Goal: Task Accomplishment & Management: Manage account settings

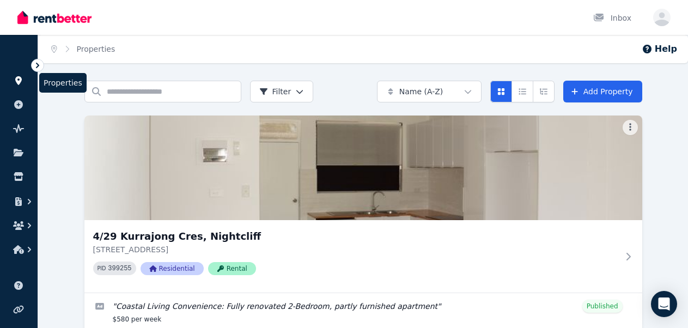
click at [22, 85] on link at bounding box center [19, 80] width 20 height 17
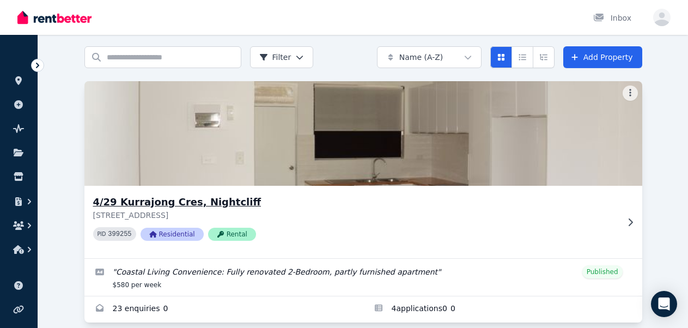
scroll to position [48, 0]
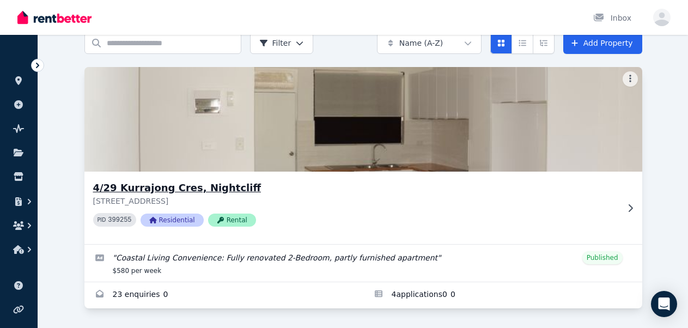
click at [225, 119] on img at bounding box center [362, 119] width 585 height 110
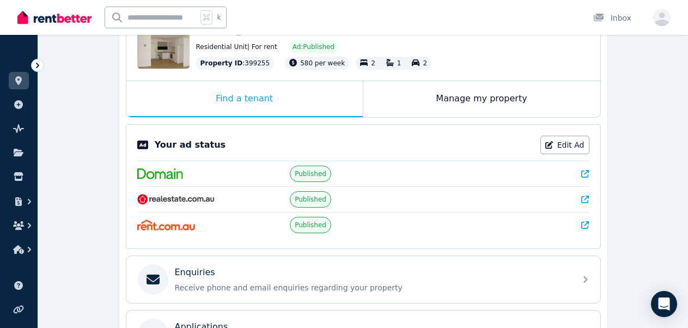
scroll to position [133, 0]
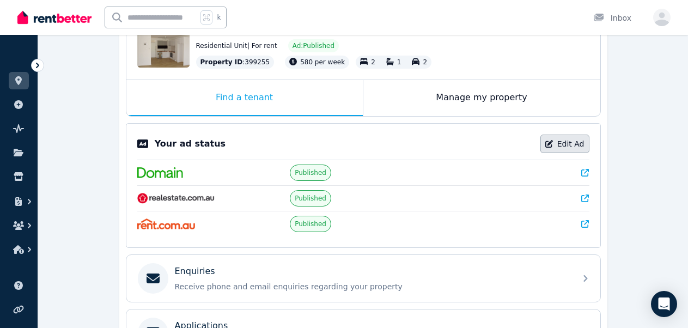
click at [564, 147] on link "Edit Ad" at bounding box center [564, 143] width 49 height 19
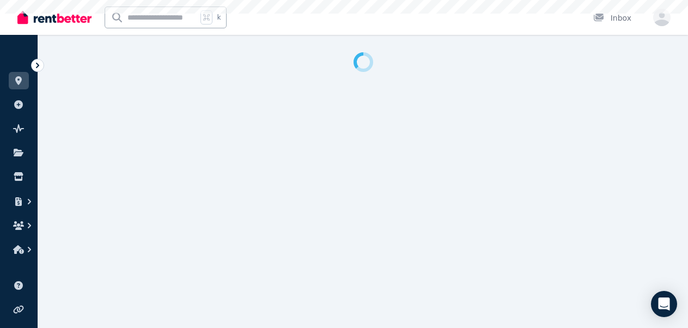
select select "**********"
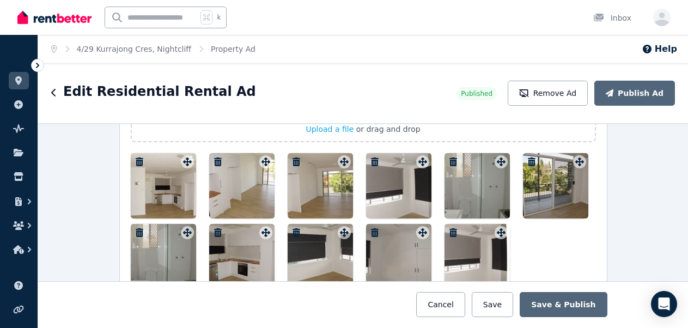
scroll to position [1393, 0]
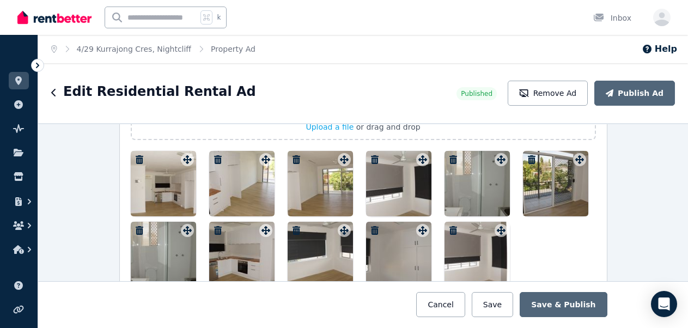
click at [142, 160] on icon "button" at bounding box center [140, 159] width 8 height 9
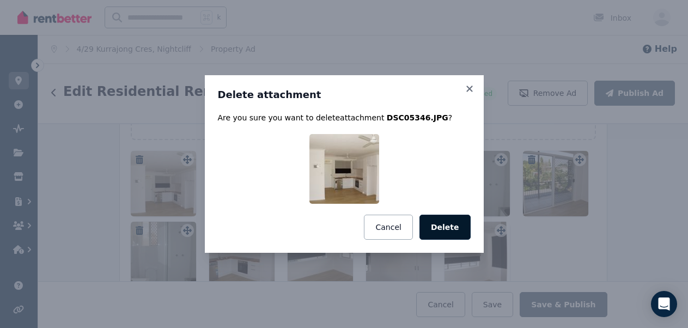
click at [443, 225] on button "Delete" at bounding box center [444, 227] width 51 height 25
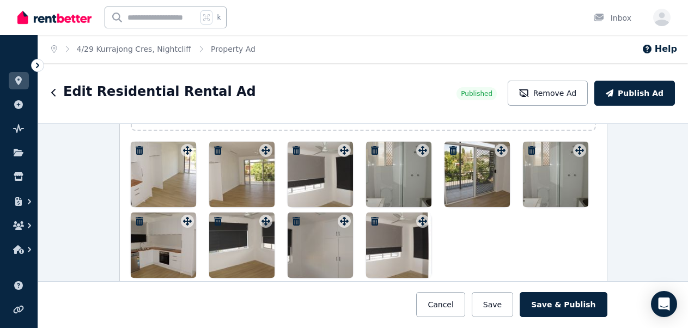
scroll to position [1391, 0]
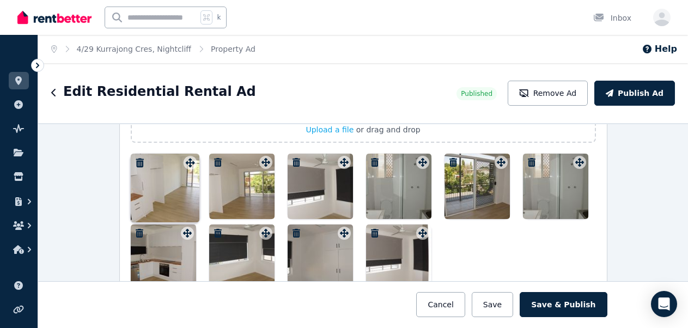
click at [186, 160] on icon at bounding box center [186, 162] width 9 height 9
click at [136, 160] on icon "button" at bounding box center [140, 162] width 8 height 9
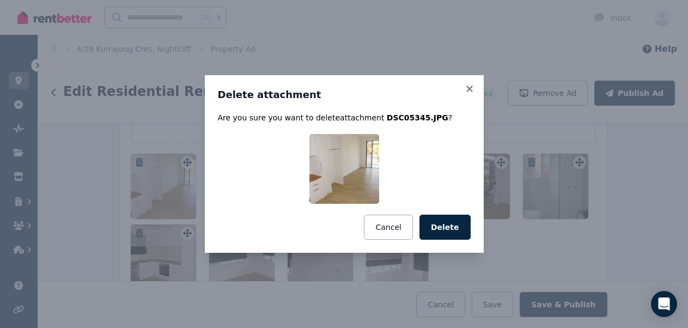
click at [448, 214] on div "Are you sure you want to delete attachment DSC05345.JPG ? Cancel Delete" at bounding box center [344, 175] width 253 height 127
click at [446, 230] on button "Delete" at bounding box center [444, 227] width 51 height 25
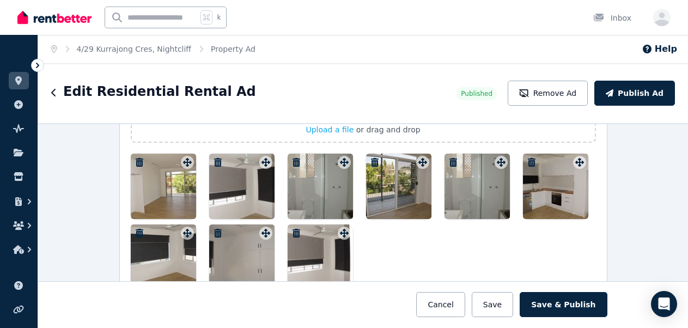
click at [296, 164] on icon "button" at bounding box center [296, 162] width 11 height 9
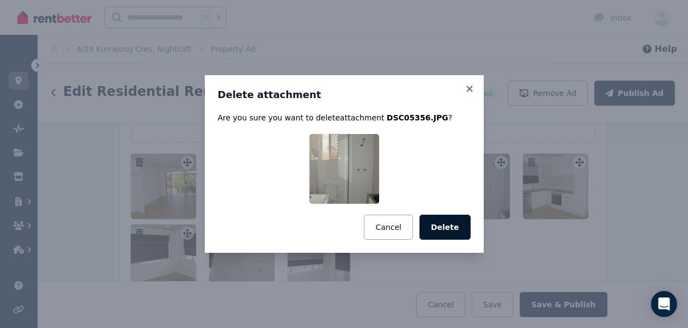
click at [436, 227] on button "Delete" at bounding box center [444, 227] width 51 height 25
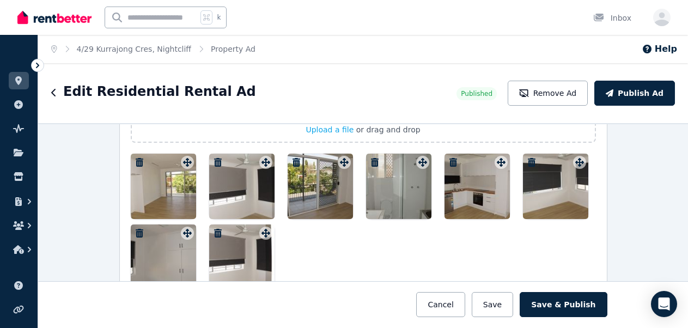
click at [379, 167] on div at bounding box center [398, 186] width 65 height 65
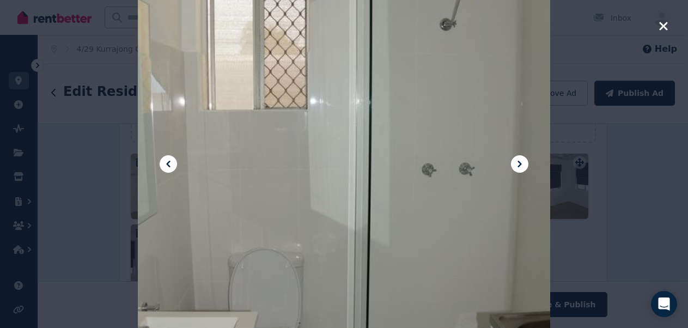
click at [667, 29] on icon "button" at bounding box center [663, 26] width 8 height 8
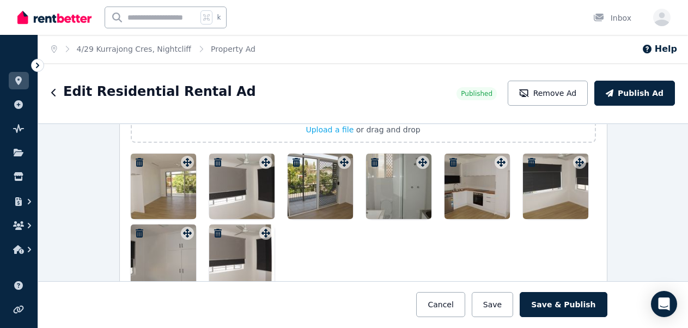
click at [372, 161] on icon "button" at bounding box center [374, 162] width 11 height 9
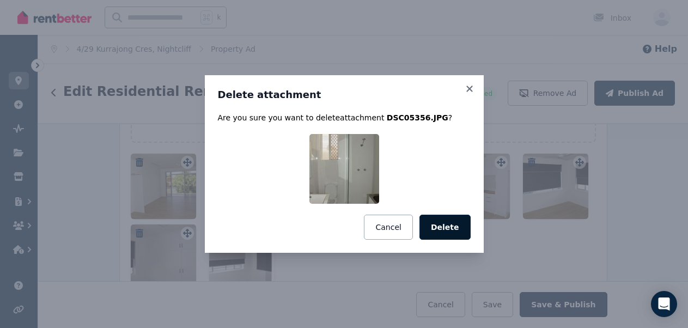
click at [454, 223] on button "Delete" at bounding box center [444, 227] width 51 height 25
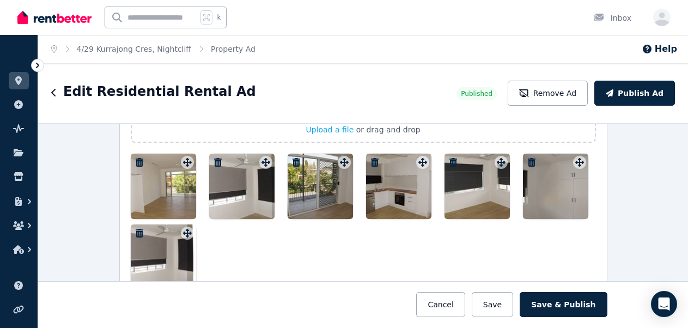
click at [375, 162] on icon "button" at bounding box center [375, 162] width 8 height 9
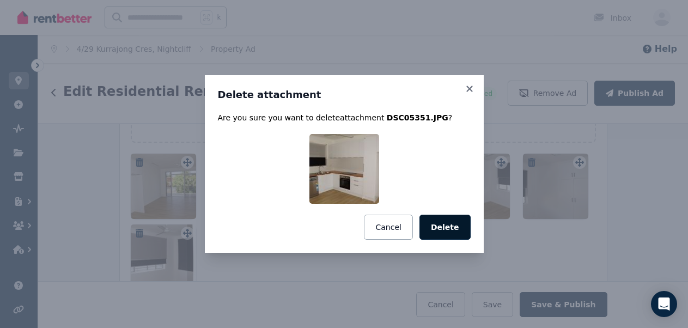
click at [446, 223] on button "Delete" at bounding box center [444, 227] width 51 height 25
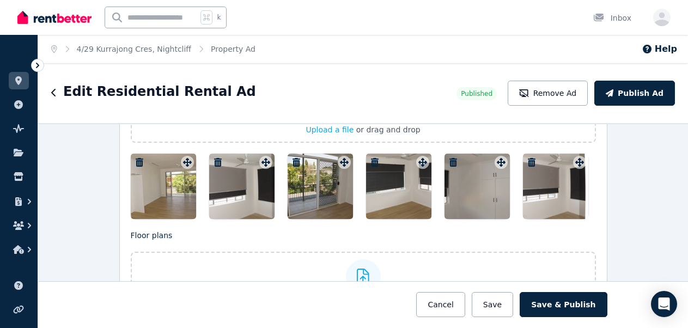
click at [374, 161] on icon "button" at bounding box center [375, 162] width 8 height 9
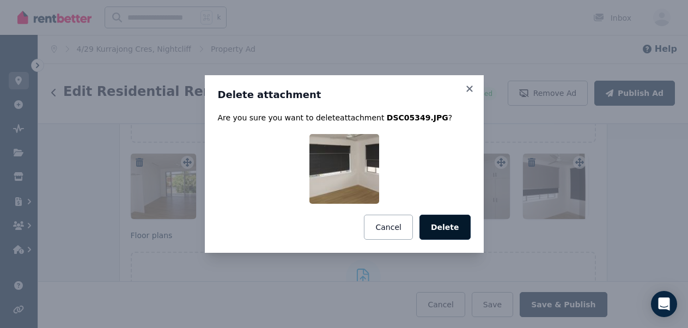
click at [449, 227] on button "Delete" at bounding box center [444, 227] width 51 height 25
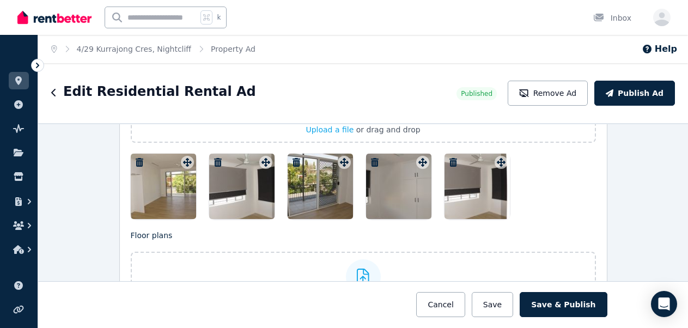
click at [451, 162] on icon "button" at bounding box center [453, 162] width 8 height 9
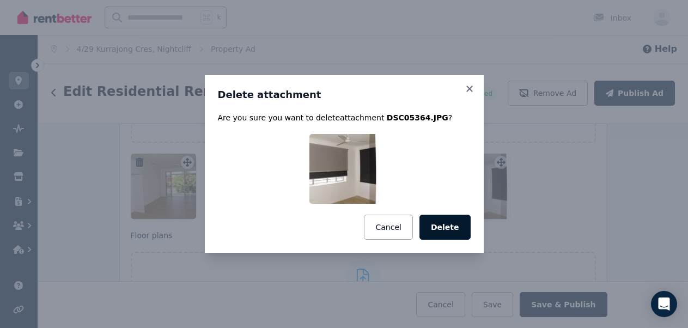
click at [449, 232] on button "Delete" at bounding box center [444, 227] width 51 height 25
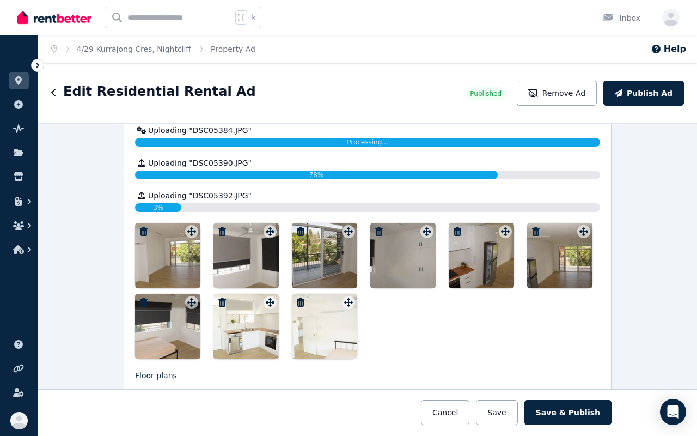
scroll to position [1583, 0]
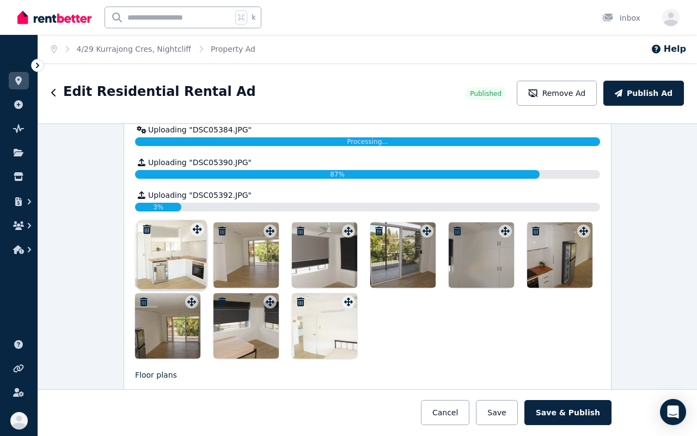
drag, startPoint x: 271, startPoint y: 304, endPoint x: 197, endPoint y: 222, distance: 110.7
click at [197, 222] on div "Photos Upload a file or drag and drop Uploaded " DSC05365.JPG " Uploaded " DSC0…" at bounding box center [367, 110] width 465 height 498
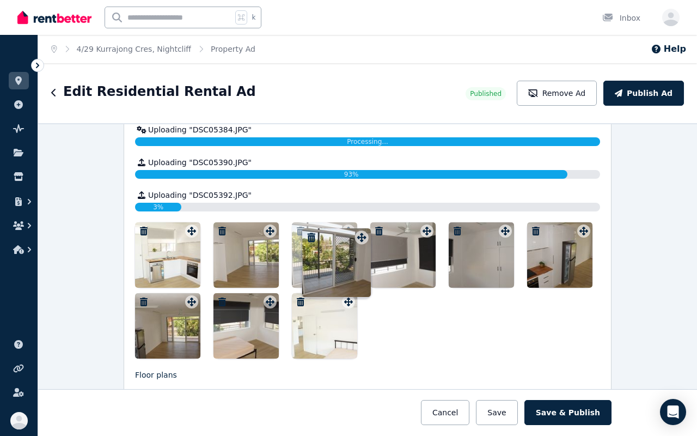
drag, startPoint x: 428, startPoint y: 234, endPoint x: 362, endPoint y: 230, distance: 66.5
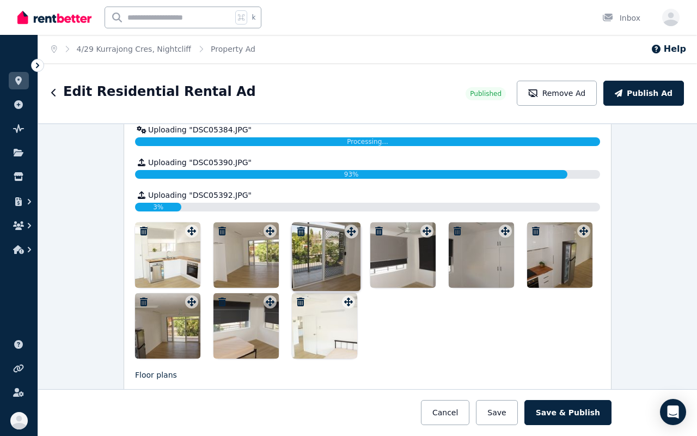
click at [362, 230] on div "Photos Upload a file or drag and drop Uploaded " DSC05365.JPG " Uploaded " DSC0…" at bounding box center [367, 110] width 465 height 498
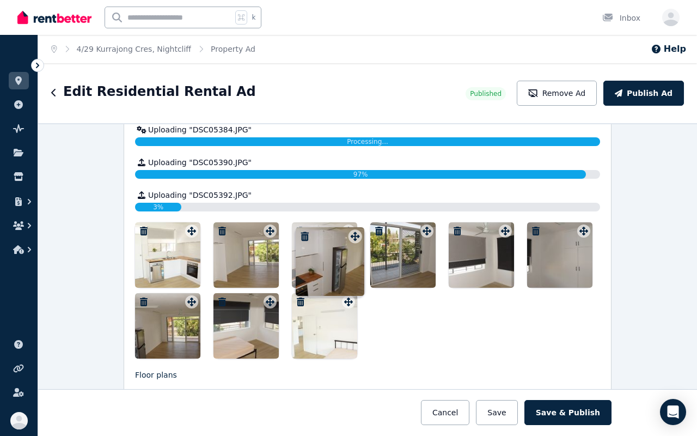
drag, startPoint x: 585, startPoint y: 235, endPoint x: 356, endPoint y: 230, distance: 229.8
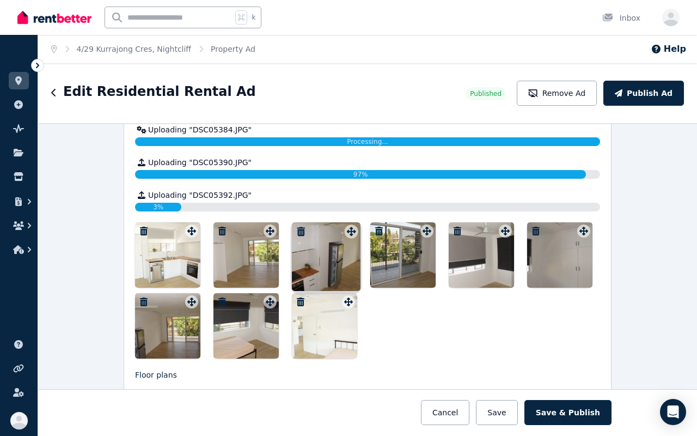
click at [356, 230] on div "Photos Upload a file or drag and drop Uploaded " DSC05365.JPG " Uploaded " DSC0…" at bounding box center [367, 110] width 465 height 498
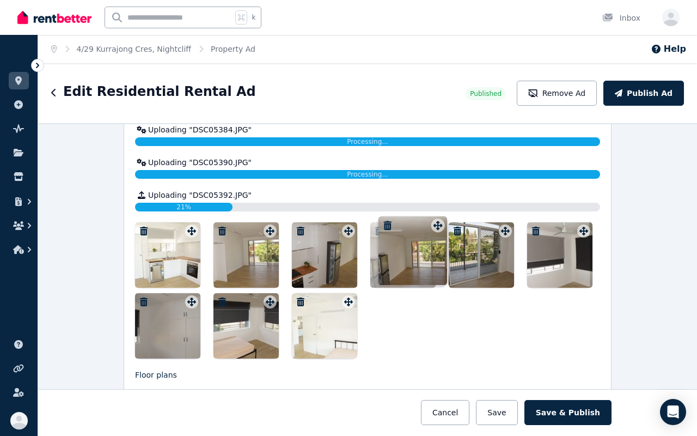
drag, startPoint x: 192, startPoint y: 306, endPoint x: 437, endPoint y: 219, distance: 259.9
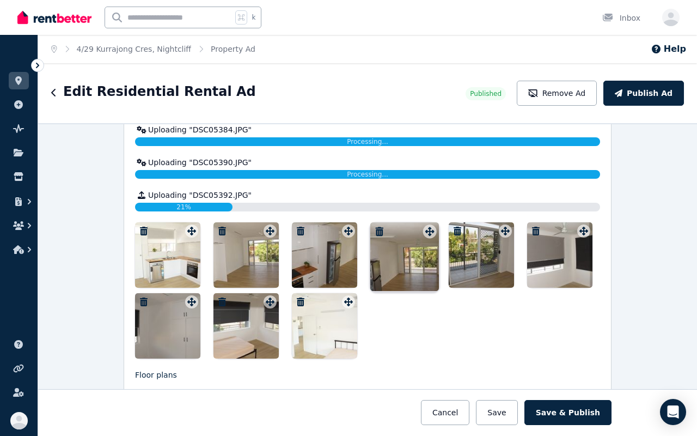
click at [437, 219] on div "Photos Upload a file or drag and drop Uploaded " DSC05365.JPG " Uploaded " DSC0…" at bounding box center [367, 110] width 465 height 498
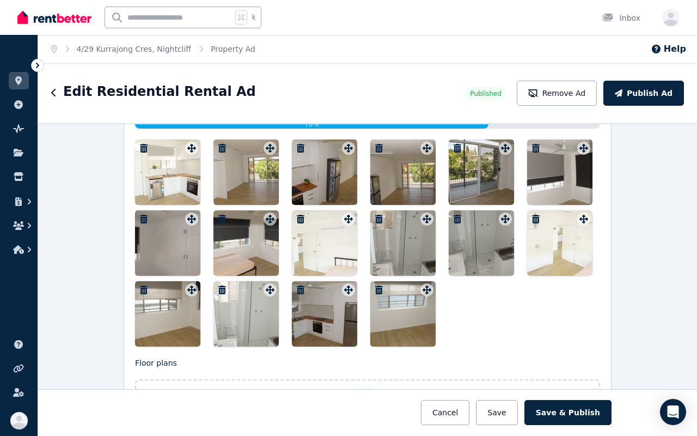
scroll to position [1411, 0]
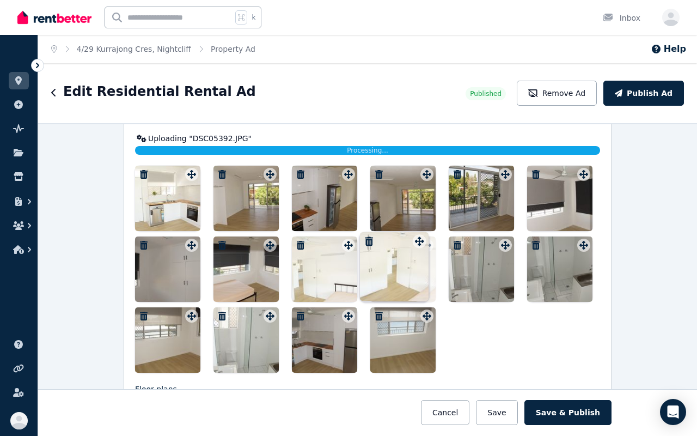
drag, startPoint x: 588, startPoint y: 246, endPoint x: 422, endPoint y: 233, distance: 166.1
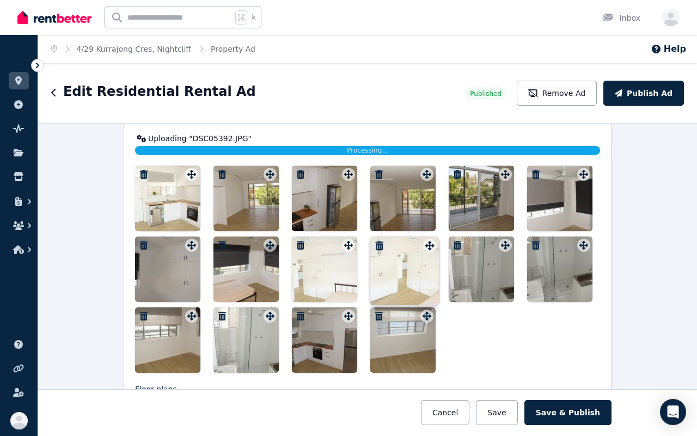
click at [422, 233] on div "Photos Upload a file or drag and drop Uploaded " DSC05365.JPG " Uploaded " DSC0…" at bounding box center [367, 203] width 465 height 340
click at [301, 318] on icon "button" at bounding box center [300, 315] width 11 height 9
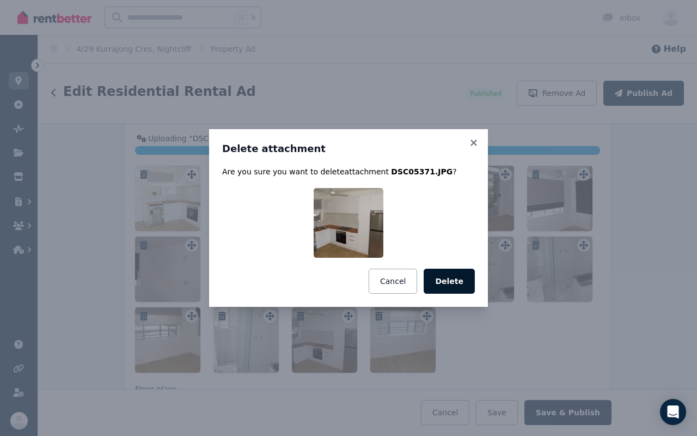
click at [457, 280] on button "Delete" at bounding box center [449, 280] width 51 height 25
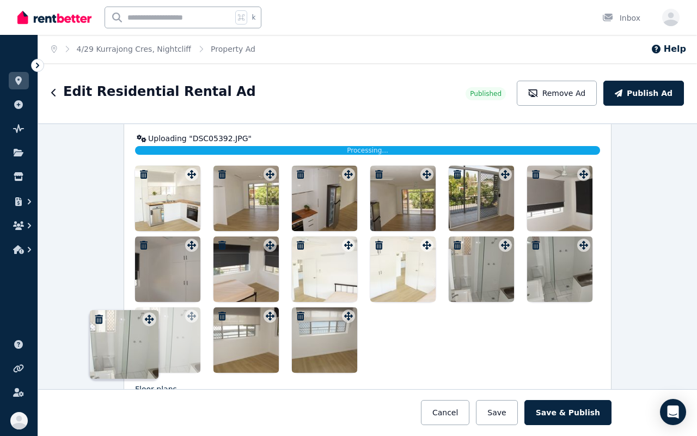
drag, startPoint x: 272, startPoint y: 316, endPoint x: 151, endPoint y: 310, distance: 121.6
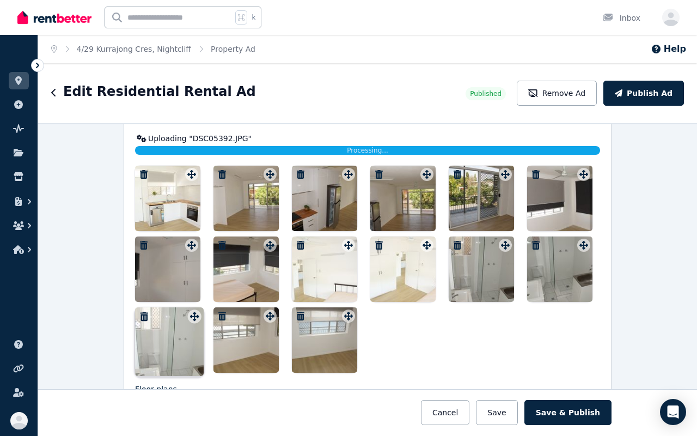
click at [151, 310] on div "Photos Upload a file or drag and drop Uploaded " DSC05365.JPG " Uploaded " DSC0…" at bounding box center [367, 203] width 465 height 340
click at [540, 173] on icon "button" at bounding box center [535, 174] width 11 height 9
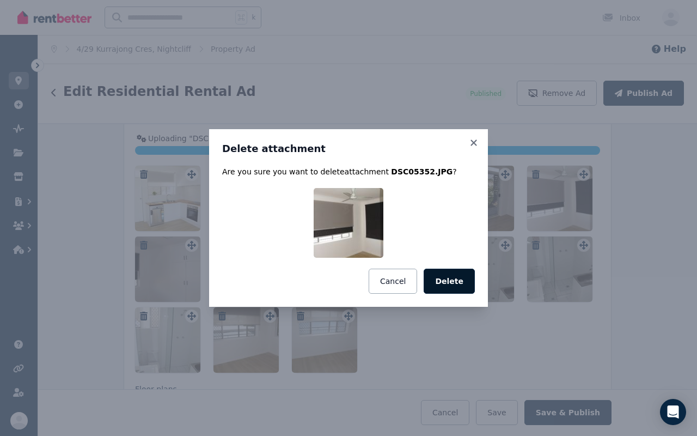
click at [447, 284] on button "Delete" at bounding box center [449, 280] width 51 height 25
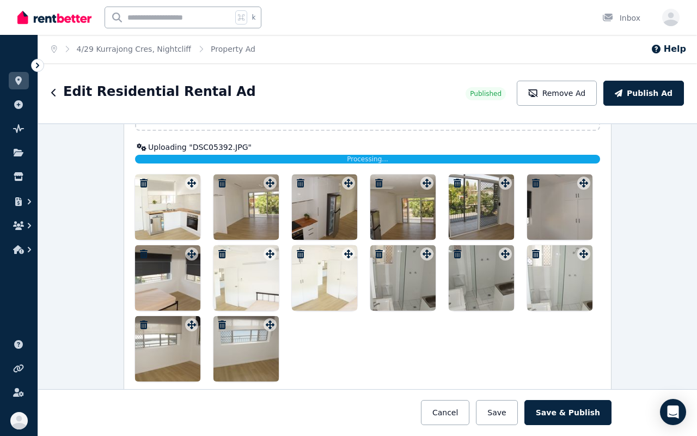
scroll to position [1403, 0]
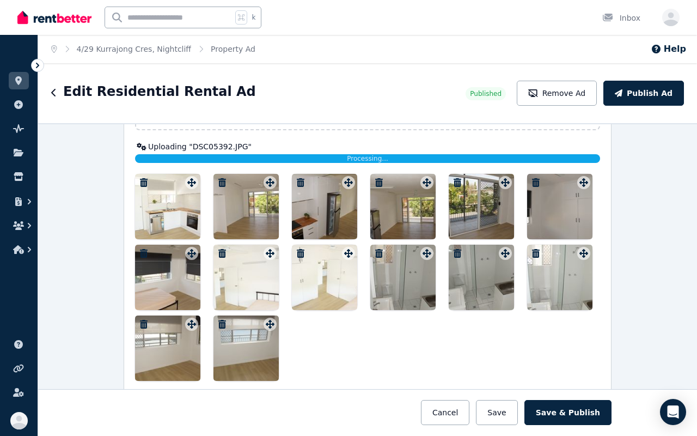
click at [380, 253] on icon "button" at bounding box center [379, 253] width 8 height 9
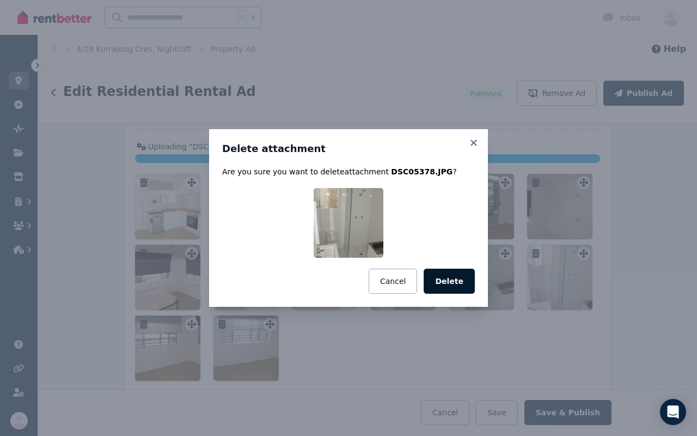
click at [453, 277] on button "Delete" at bounding box center [449, 280] width 51 height 25
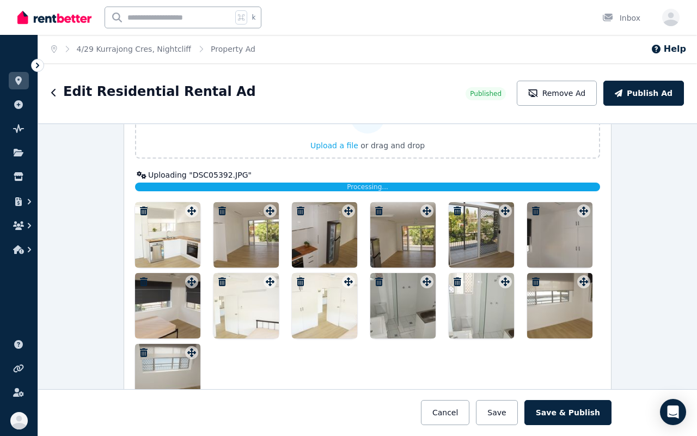
scroll to position [1374, 0]
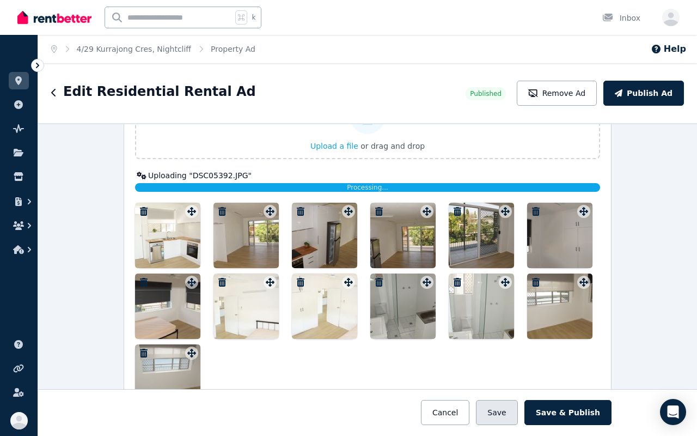
click at [500, 327] on button "Save" at bounding box center [496, 412] width 41 height 25
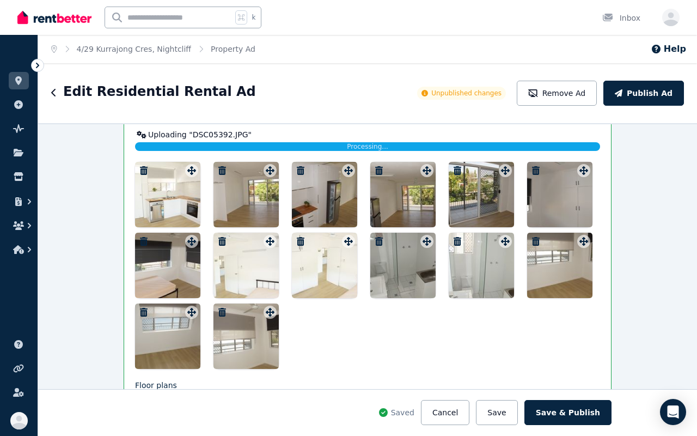
scroll to position [1417, 0]
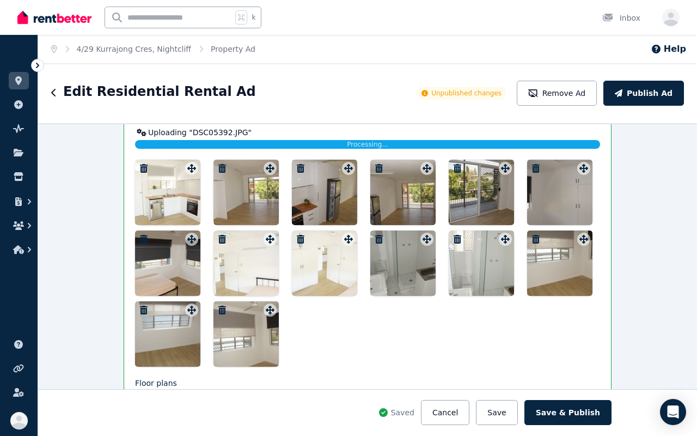
click at [179, 204] on div at bounding box center [167, 192] width 65 height 65
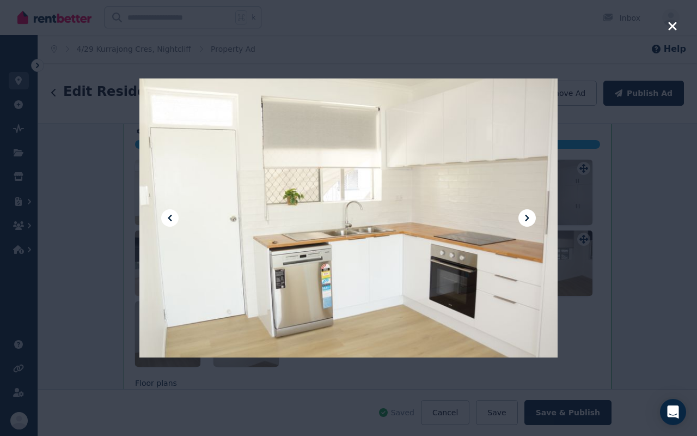
click at [531, 218] on icon at bounding box center [527, 217] width 13 height 13
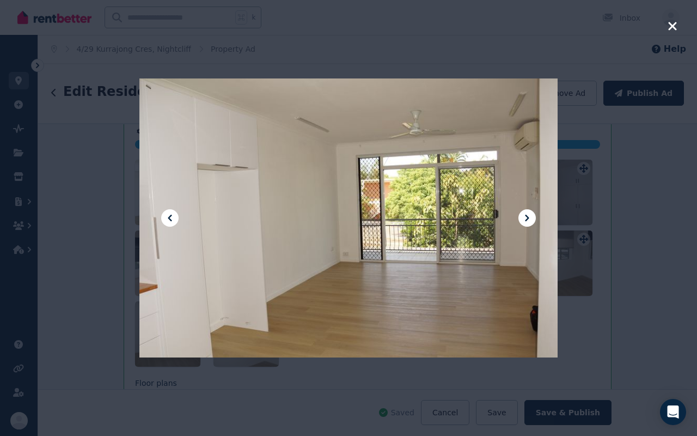
click at [531, 218] on icon at bounding box center [527, 217] width 13 height 13
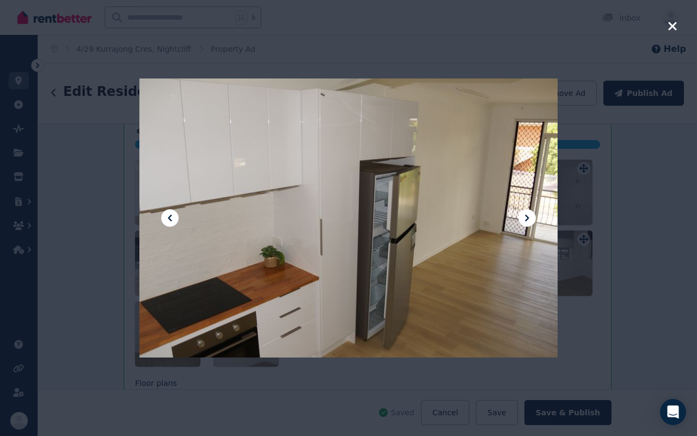
click at [531, 218] on icon at bounding box center [527, 217] width 13 height 13
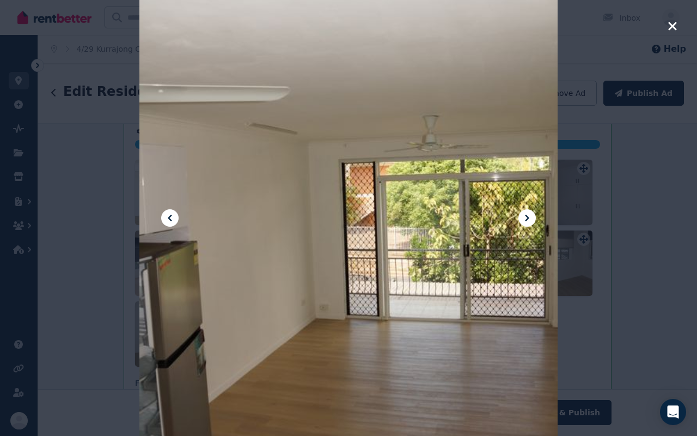
click at [531, 218] on icon at bounding box center [527, 217] width 13 height 13
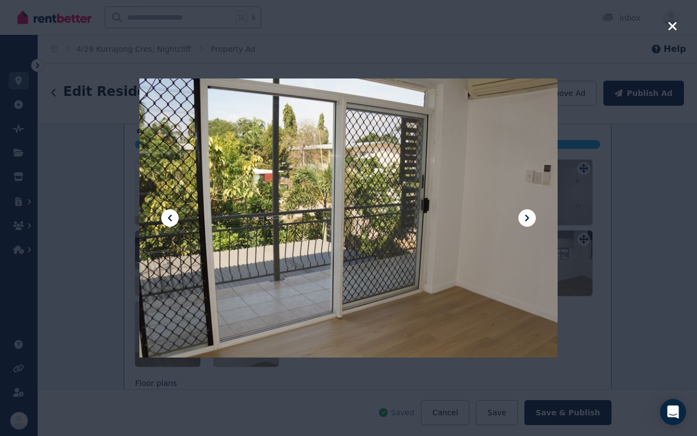
click at [531, 218] on icon at bounding box center [527, 217] width 13 height 13
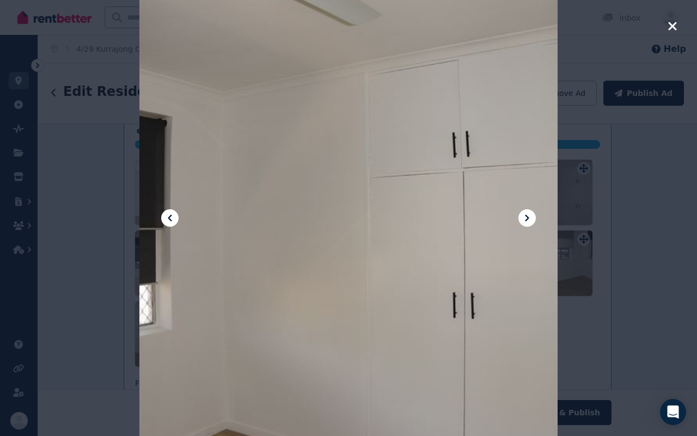
click at [531, 218] on icon at bounding box center [527, 217] width 13 height 13
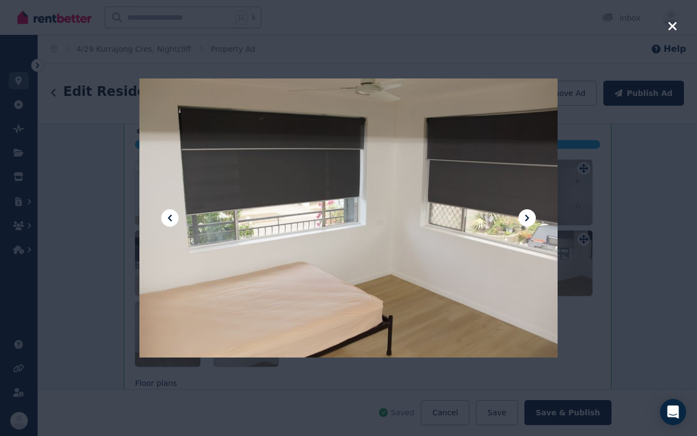
click at [531, 218] on icon at bounding box center [527, 217] width 13 height 13
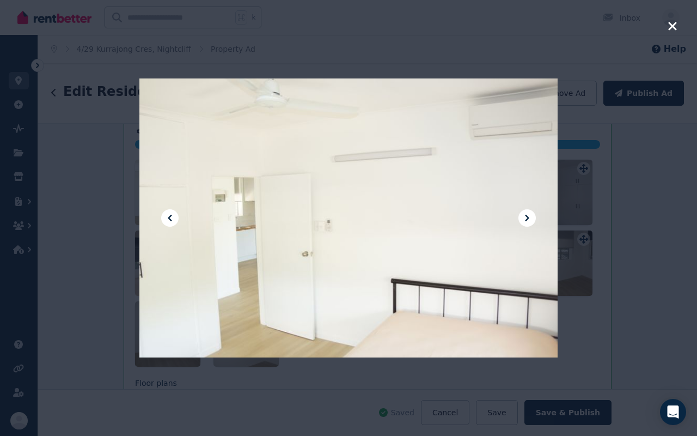
click at [531, 218] on icon at bounding box center [527, 217] width 13 height 13
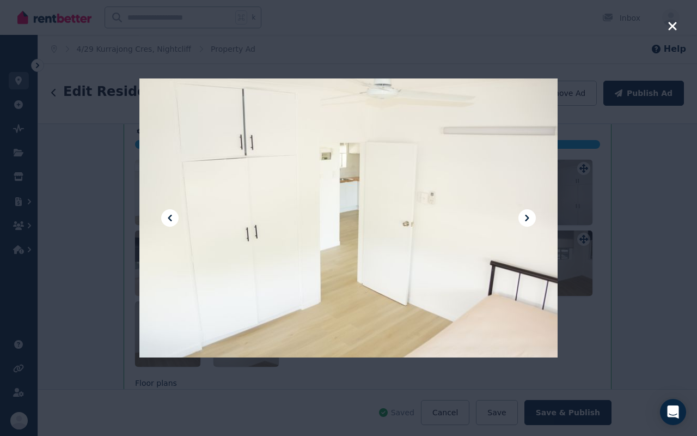
click at [531, 218] on icon at bounding box center [527, 217] width 13 height 13
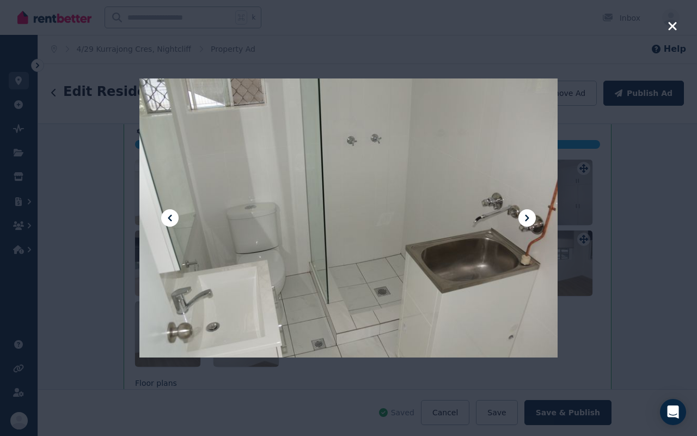
click at [531, 218] on icon at bounding box center [527, 217] width 13 height 13
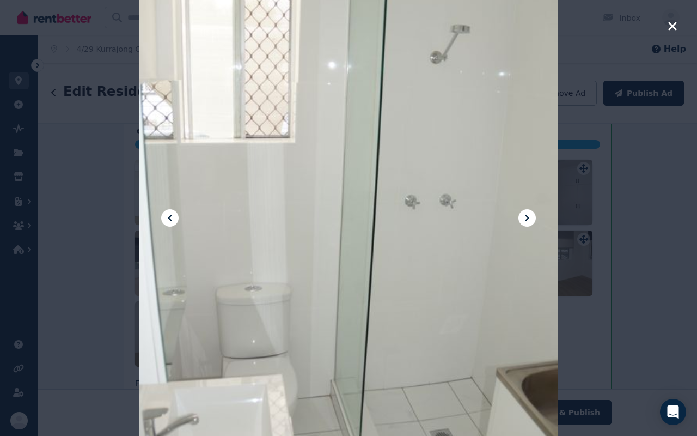
click at [531, 218] on icon at bounding box center [527, 217] width 13 height 13
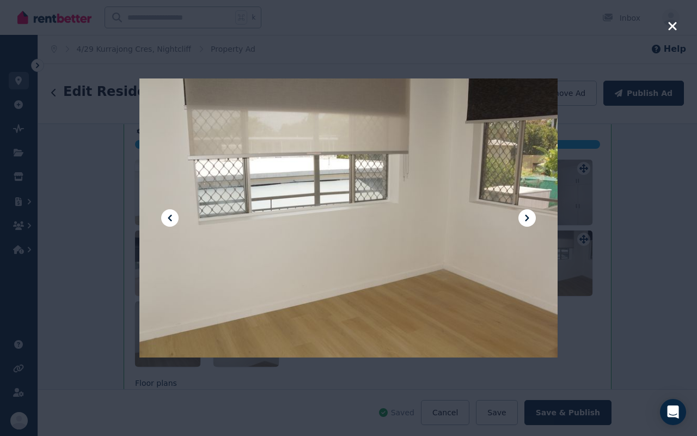
click at [531, 218] on icon at bounding box center [527, 217] width 13 height 13
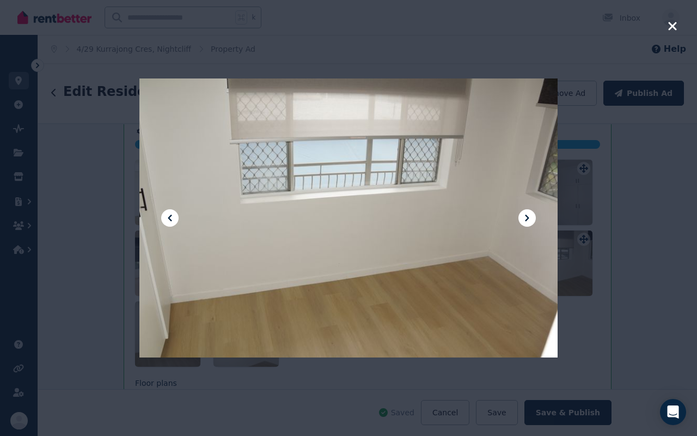
click at [531, 218] on icon at bounding box center [527, 217] width 13 height 13
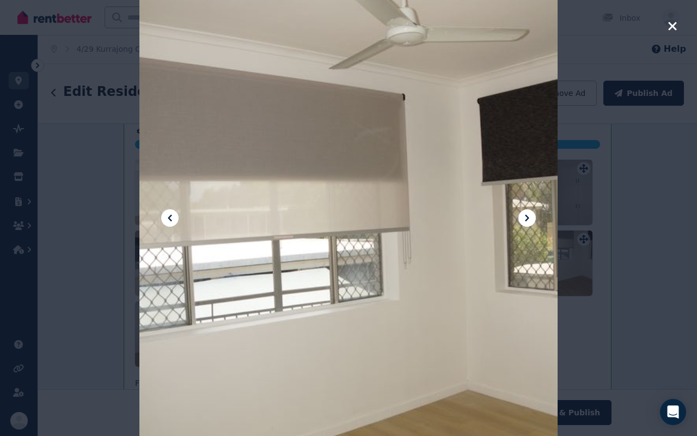
click at [174, 216] on icon at bounding box center [169, 217] width 13 height 13
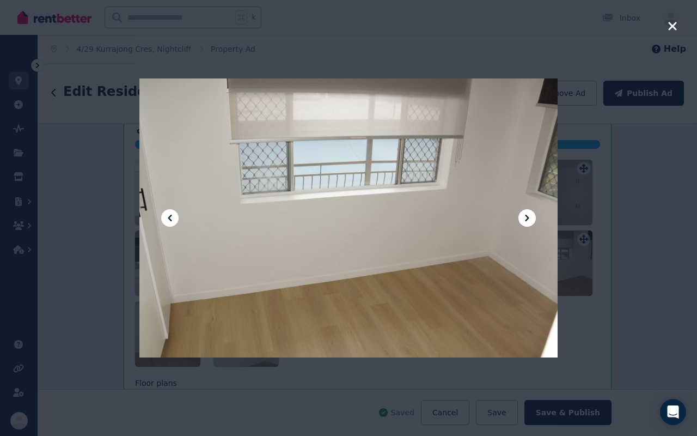
click at [174, 216] on icon at bounding box center [169, 217] width 13 height 13
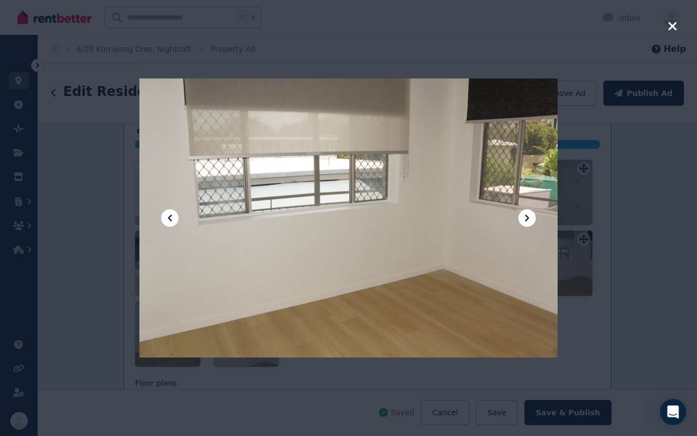
click at [672, 27] on icon "button" at bounding box center [673, 26] width 10 height 13
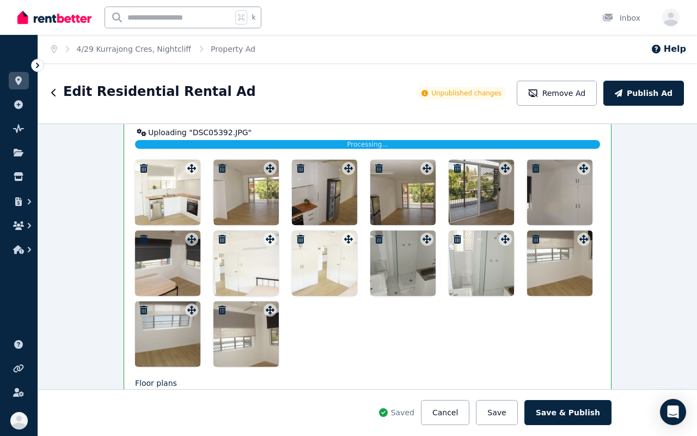
click at [539, 240] on icon "button" at bounding box center [536, 239] width 8 height 9
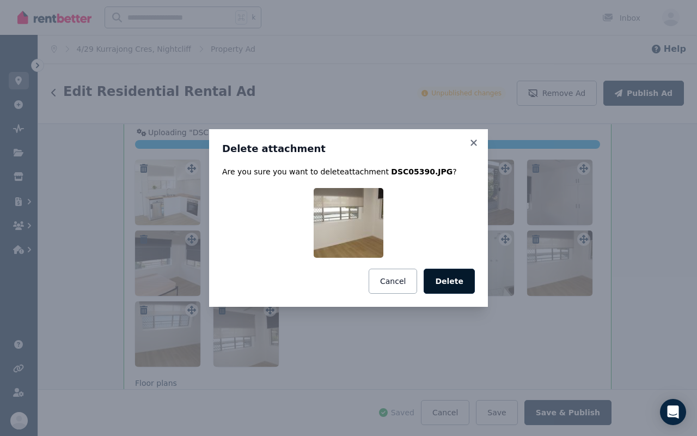
click at [448, 280] on button "Delete" at bounding box center [449, 280] width 51 height 25
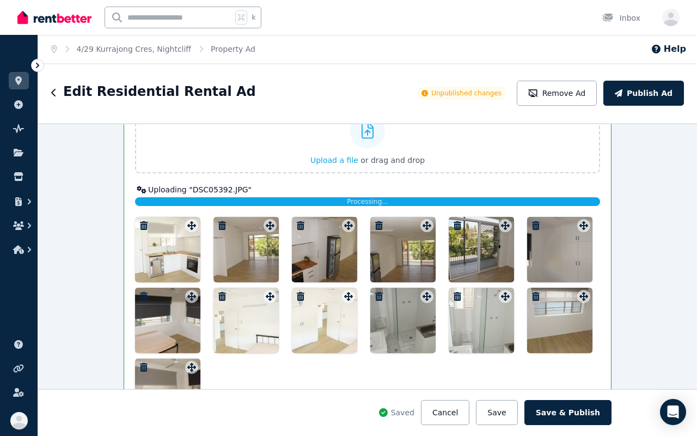
scroll to position [1361, 0]
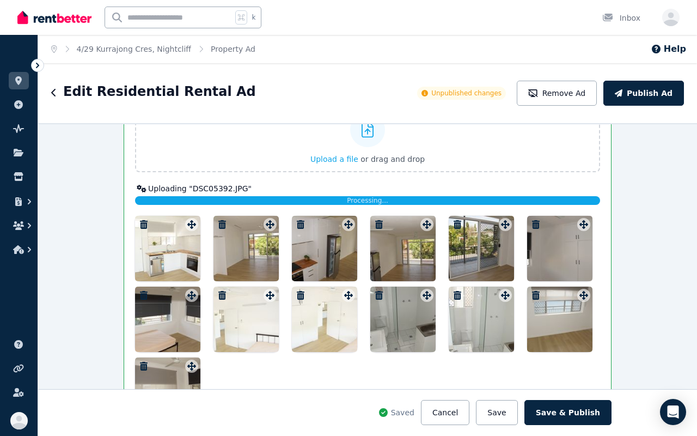
click at [181, 253] on div at bounding box center [167, 248] width 65 height 65
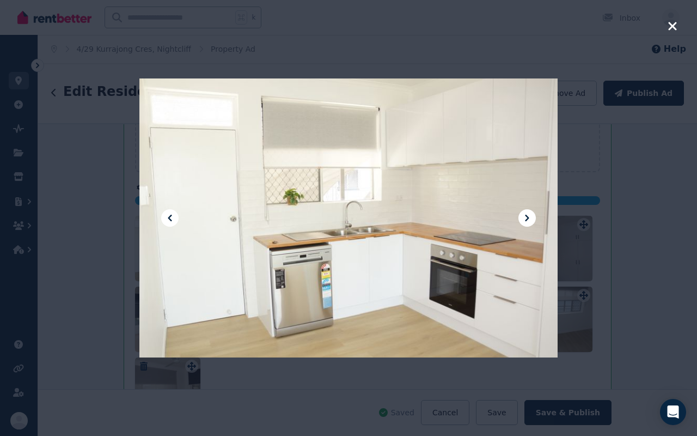
click at [531, 219] on icon at bounding box center [527, 217] width 13 height 13
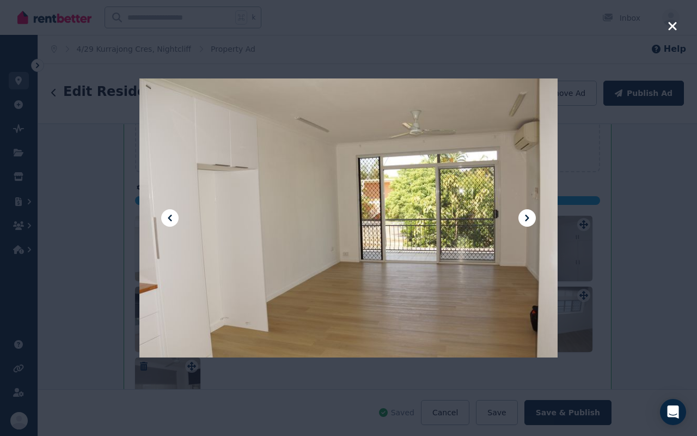
click at [531, 219] on icon at bounding box center [527, 217] width 13 height 13
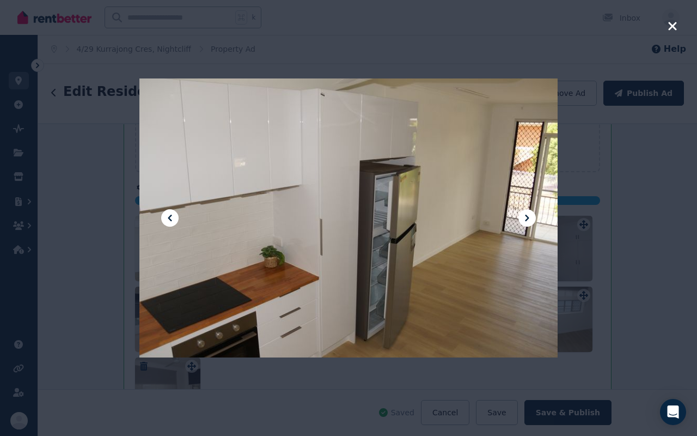
click at [531, 219] on icon at bounding box center [527, 217] width 13 height 13
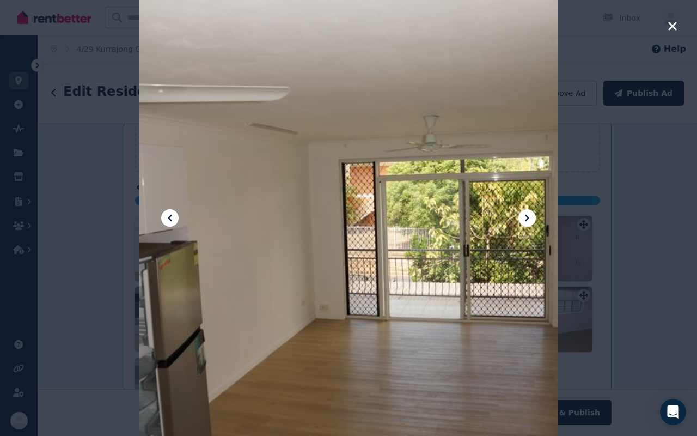
click at [531, 219] on icon at bounding box center [527, 217] width 13 height 13
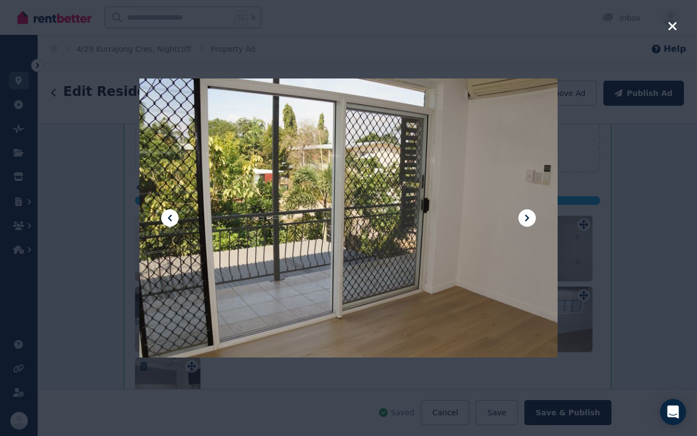
click at [531, 219] on icon at bounding box center [527, 217] width 13 height 13
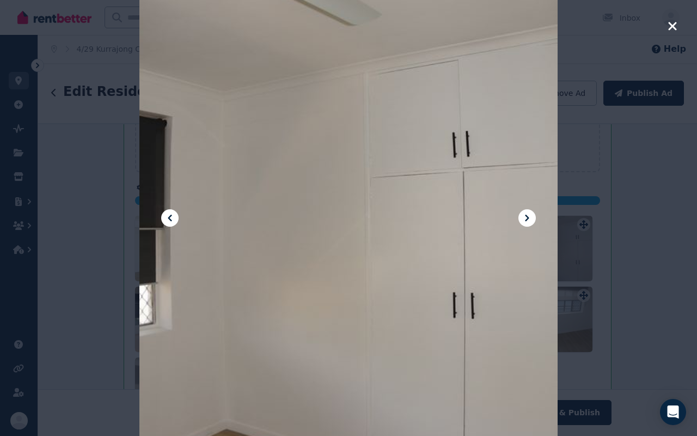
click at [531, 219] on icon at bounding box center [527, 217] width 13 height 13
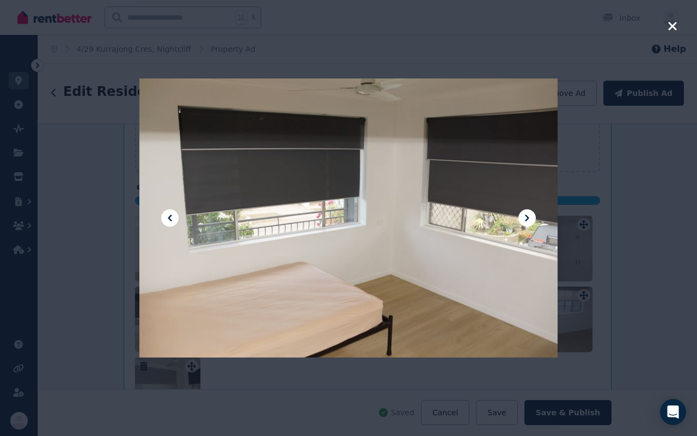
click at [531, 219] on icon at bounding box center [527, 217] width 13 height 13
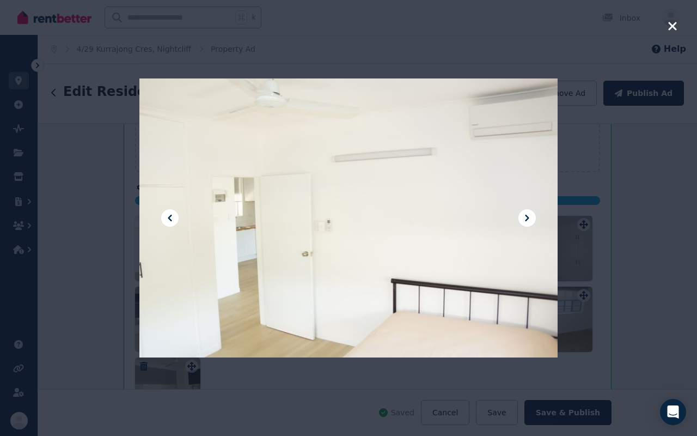
click at [531, 219] on icon at bounding box center [527, 217] width 13 height 13
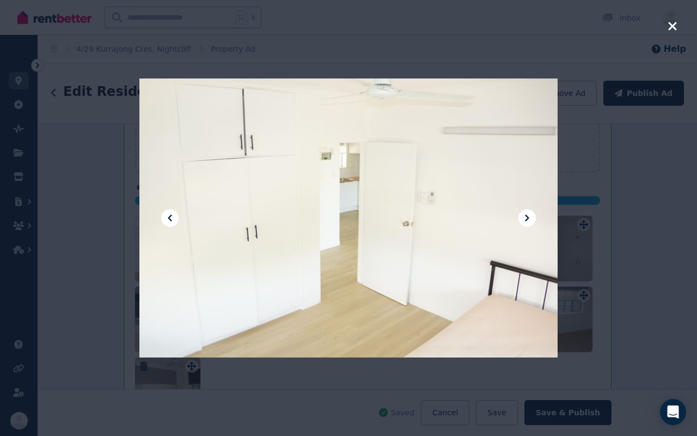
click at [531, 219] on icon at bounding box center [527, 217] width 13 height 13
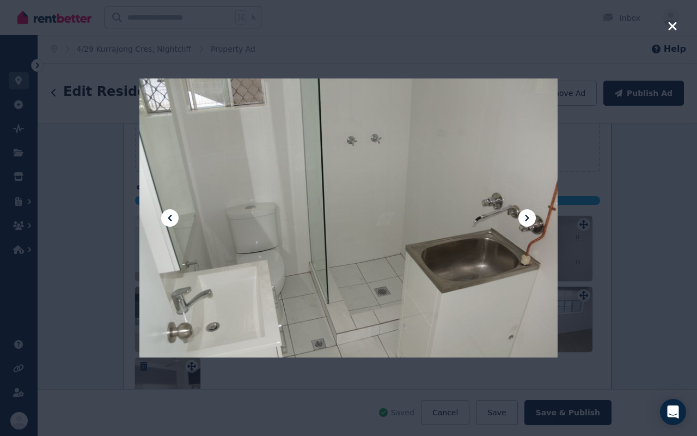
click at [531, 219] on icon at bounding box center [527, 217] width 13 height 13
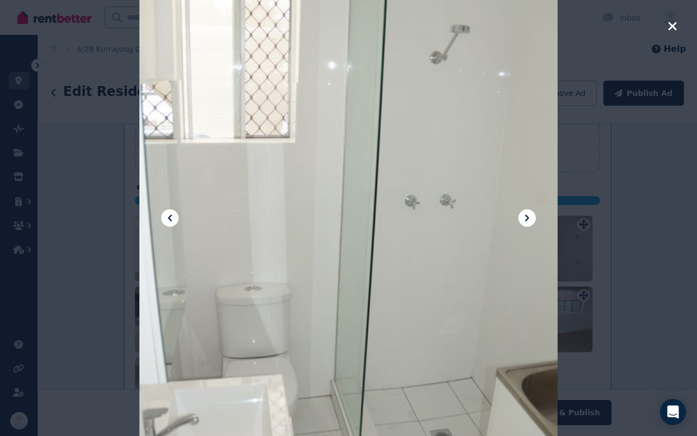
click at [531, 219] on icon at bounding box center [527, 217] width 13 height 13
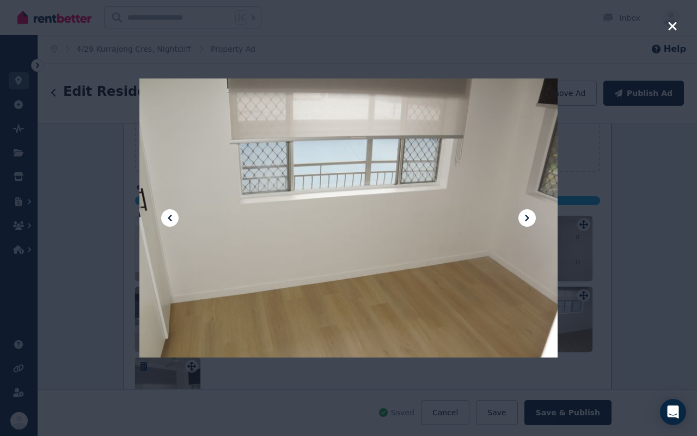
click at [531, 219] on icon at bounding box center [527, 217] width 13 height 13
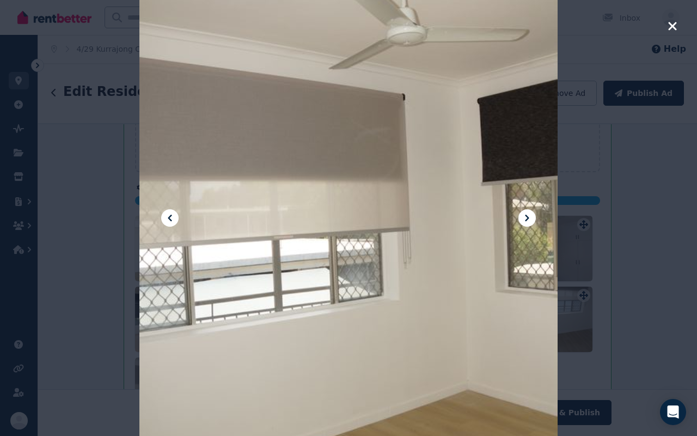
click at [531, 219] on icon at bounding box center [527, 217] width 13 height 13
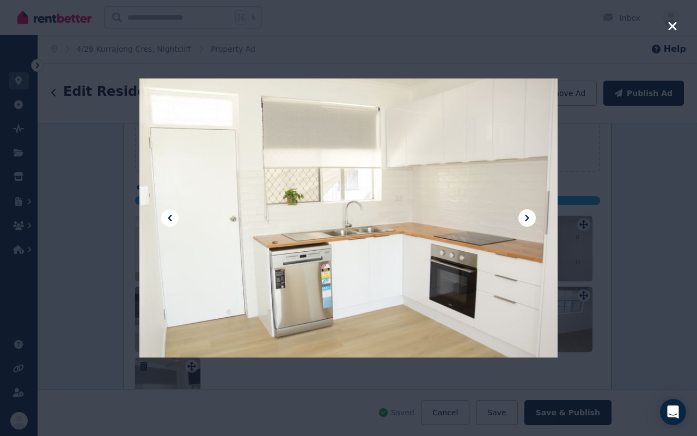
click at [674, 28] on icon "button" at bounding box center [672, 26] width 8 height 8
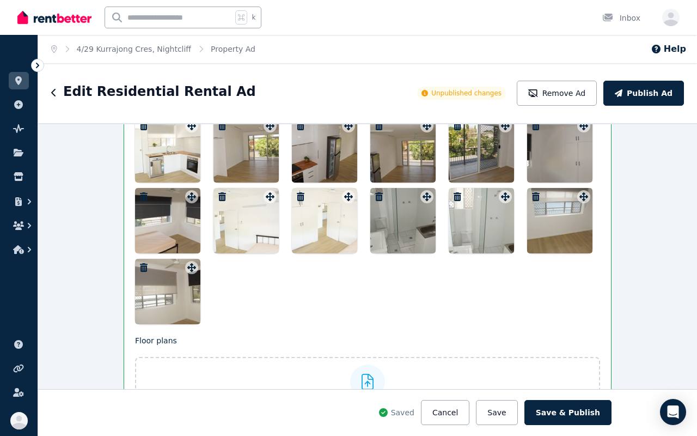
scroll to position [1466, 0]
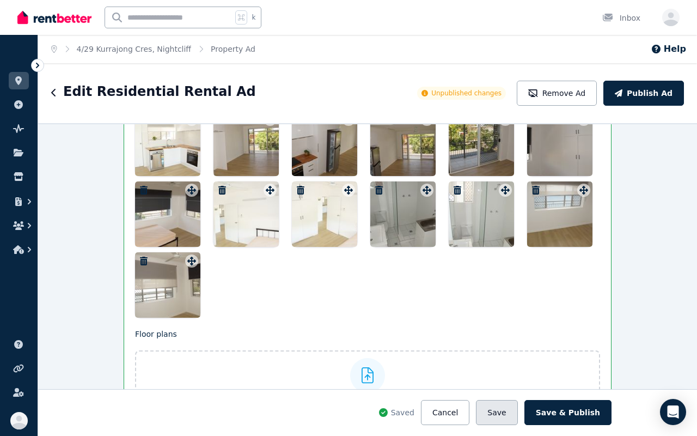
click at [503, 327] on button "Save" at bounding box center [496, 412] width 41 height 25
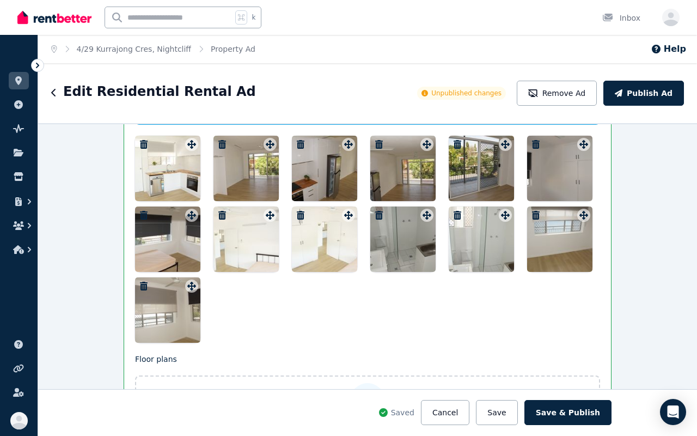
scroll to position [1444, 0]
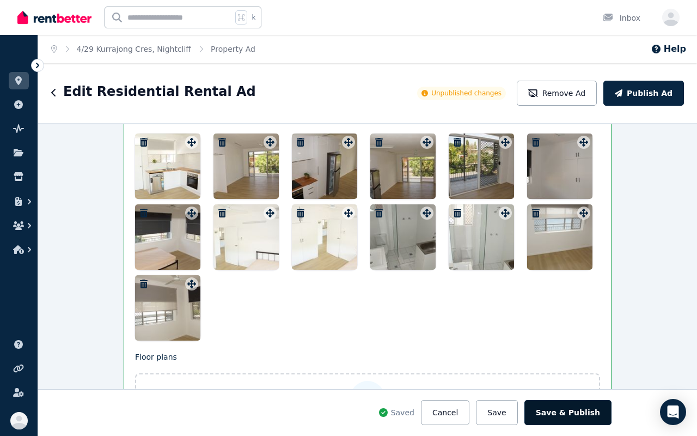
click at [558, 327] on button "Save & Publish" at bounding box center [567, 412] width 87 height 25
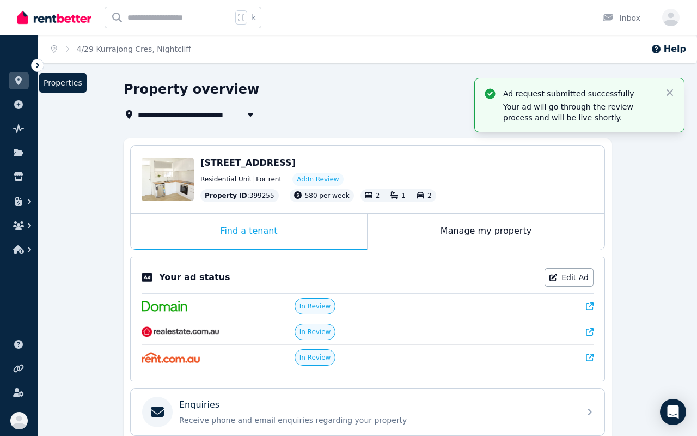
click at [15, 80] on icon at bounding box center [18, 80] width 11 height 9
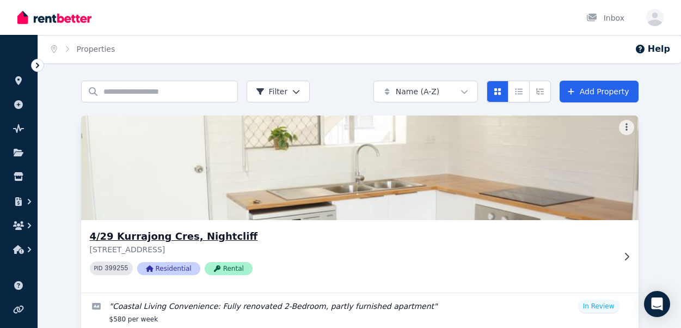
click at [339, 182] on img at bounding box center [359, 168] width 585 height 110
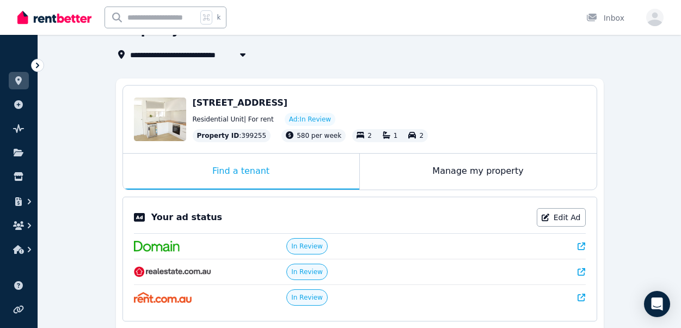
scroll to position [58, 0]
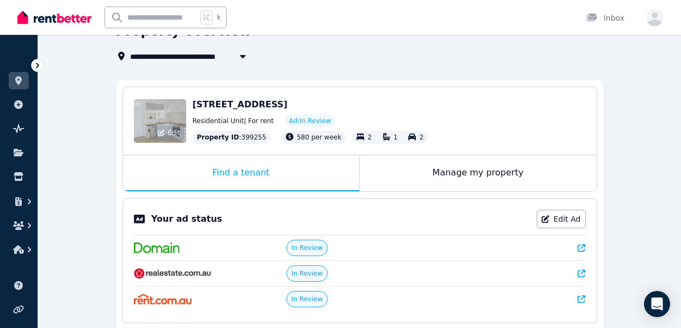
click at [164, 114] on div "Edit" at bounding box center [160, 121] width 52 height 44
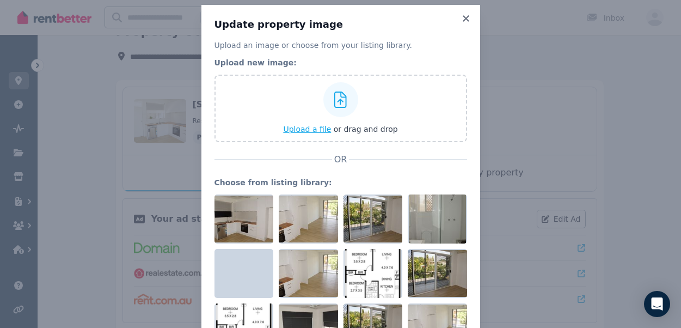
scroll to position [15, 0]
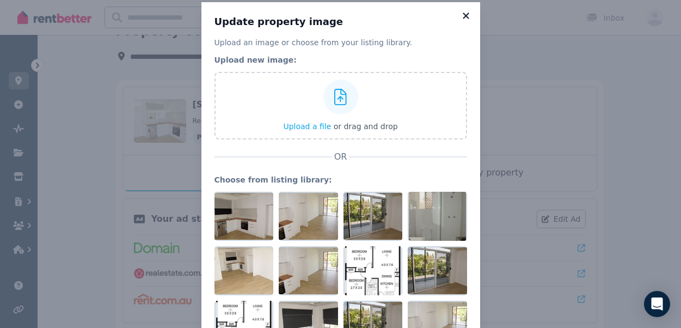
click at [467, 20] on icon at bounding box center [466, 16] width 11 height 10
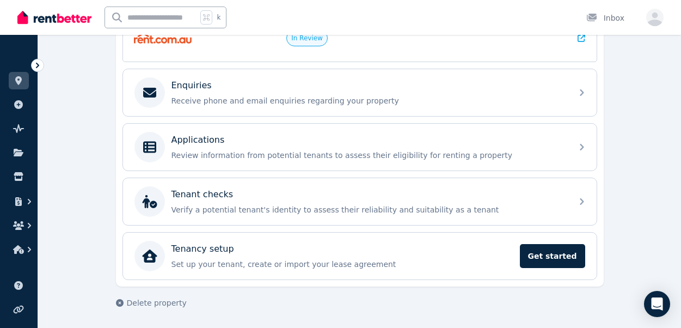
scroll to position [0, 0]
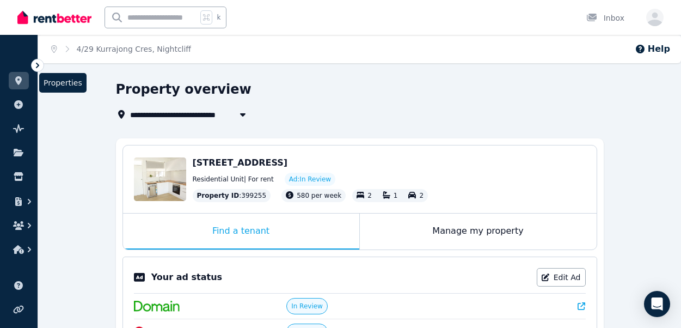
click at [22, 85] on link at bounding box center [19, 80] width 20 height 17
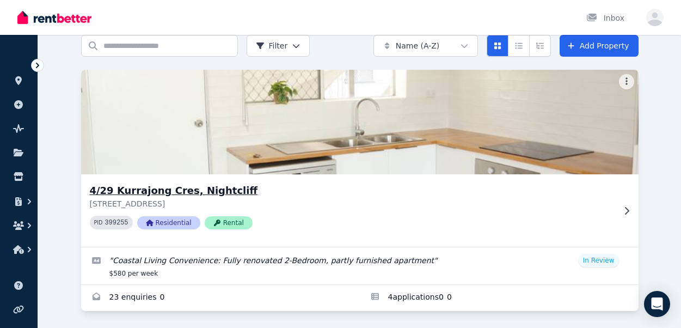
scroll to position [48, 0]
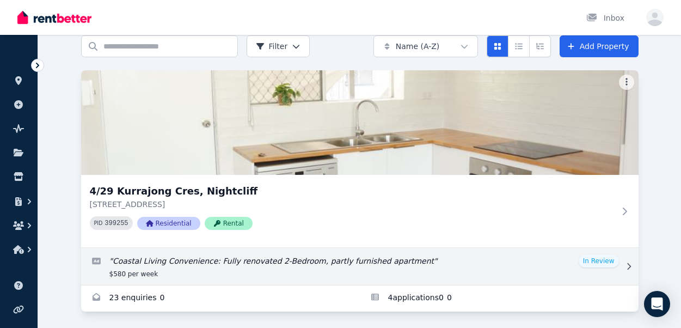
scroll to position [48, 0]
